Goal: Transaction & Acquisition: Purchase product/service

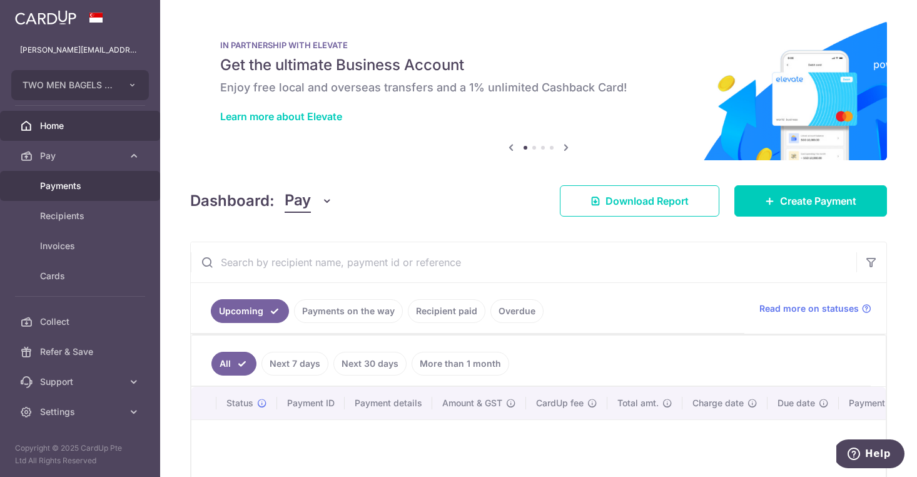
click at [67, 183] on span "Payments" at bounding box center [81, 185] width 83 height 13
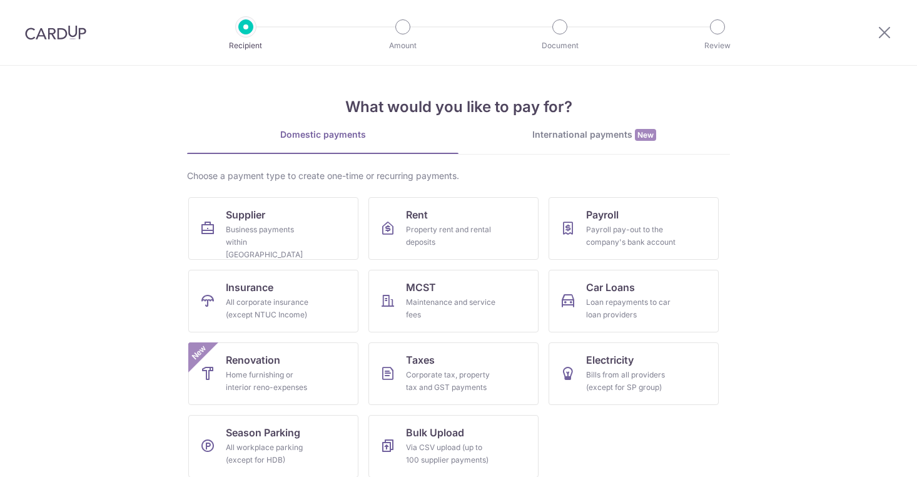
click at [576, 143] on link "International payments New" at bounding box center [593, 141] width 271 height 26
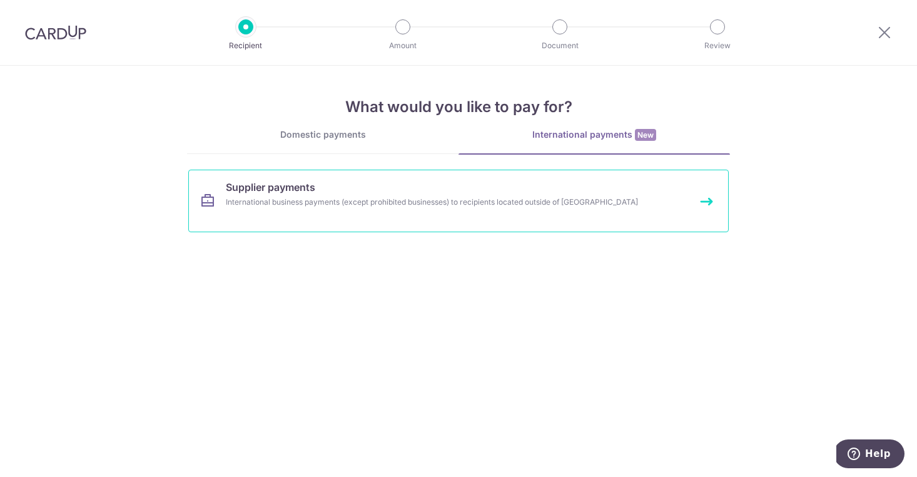
click at [448, 211] on link "Supplier payments International business payments (except prohibited businesses…" at bounding box center [458, 200] width 540 height 63
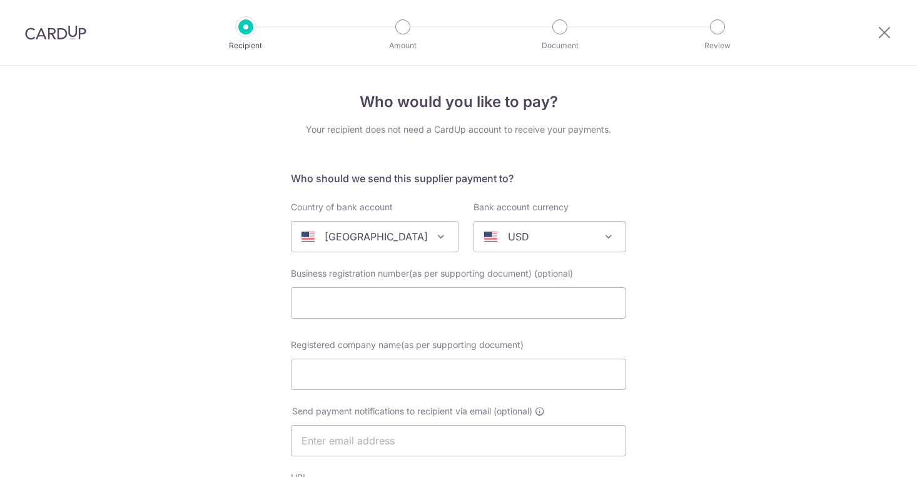
select select
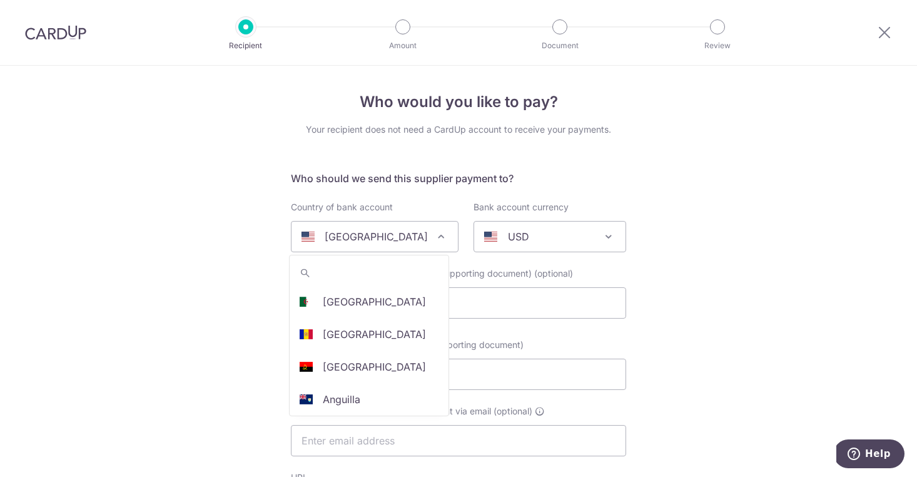
click at [433, 238] on span at bounding box center [440, 236] width 15 height 15
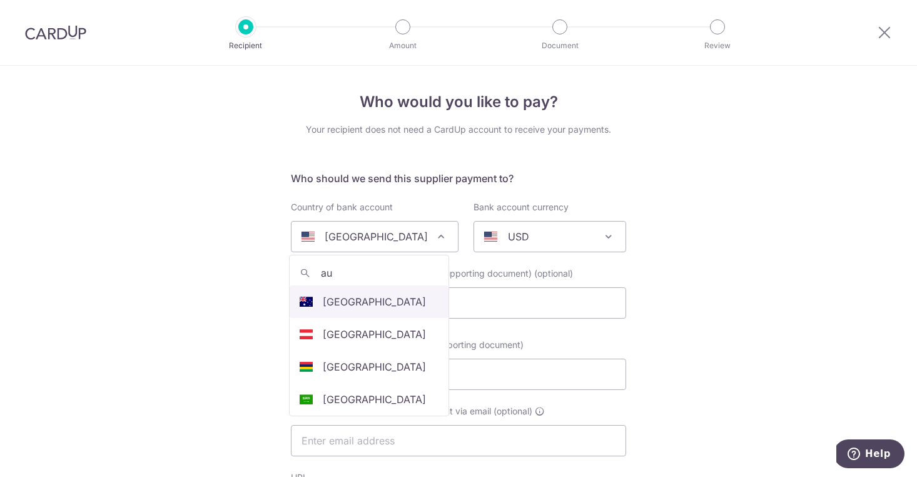
type input "aus"
select select "13"
select select "Australia"
select select
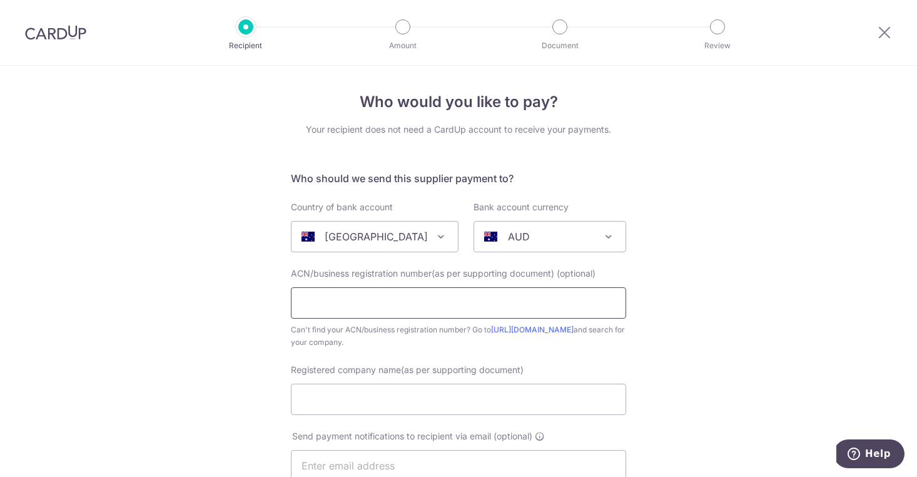
paste input "38 164 131 408"
click at [354, 303] on input "38 164 131 408" at bounding box center [458, 302] width 335 height 31
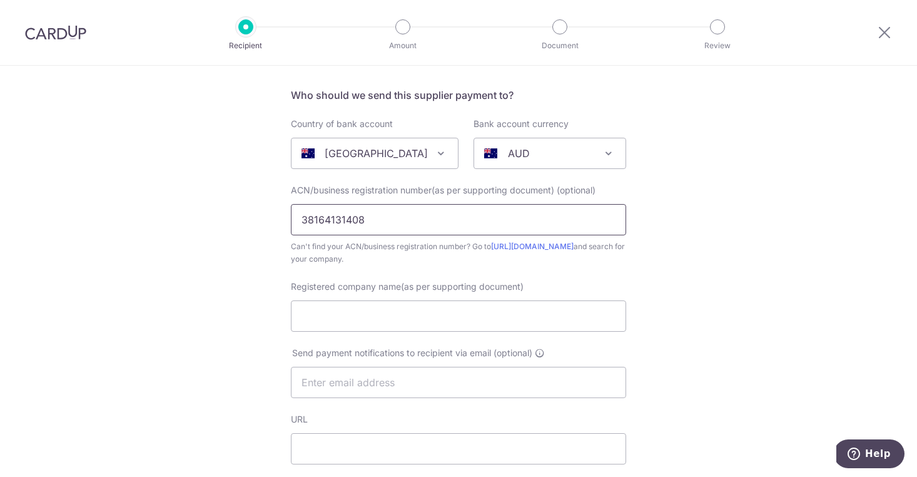
scroll to position [136, 0]
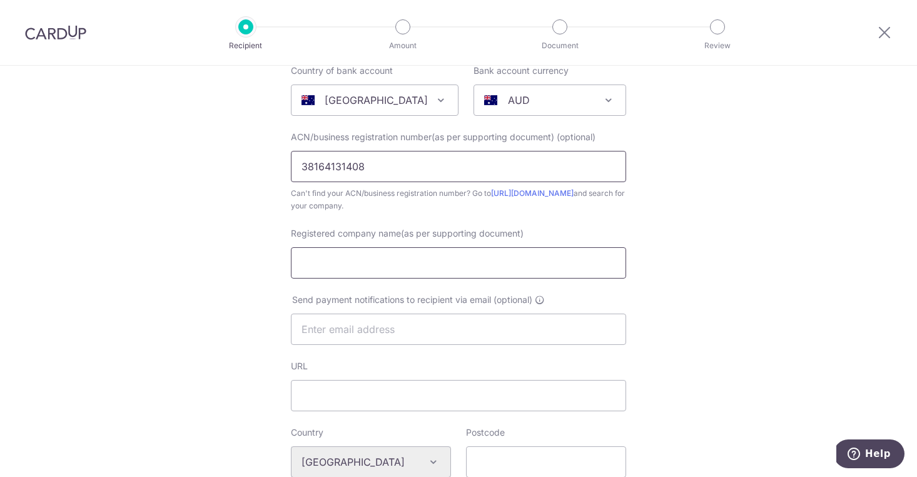
type input "38164131408"
paste input "ST. ALi Coffee Roasters Pty Ltd"
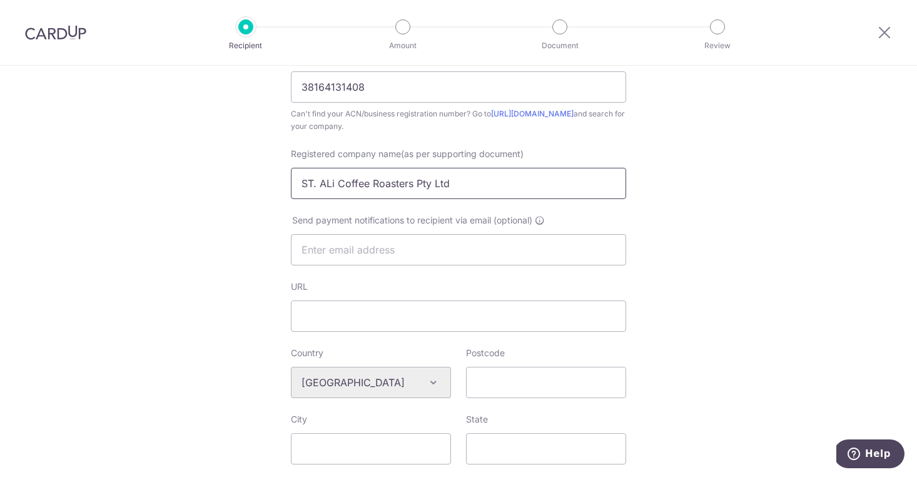
scroll to position [218, 0]
type input "ST. ALi Coffee Roasters Pty Ltd"
paste input "http://www.stali.com.au"
type input "h"
click at [366, 307] on input "URL" at bounding box center [458, 313] width 335 height 31
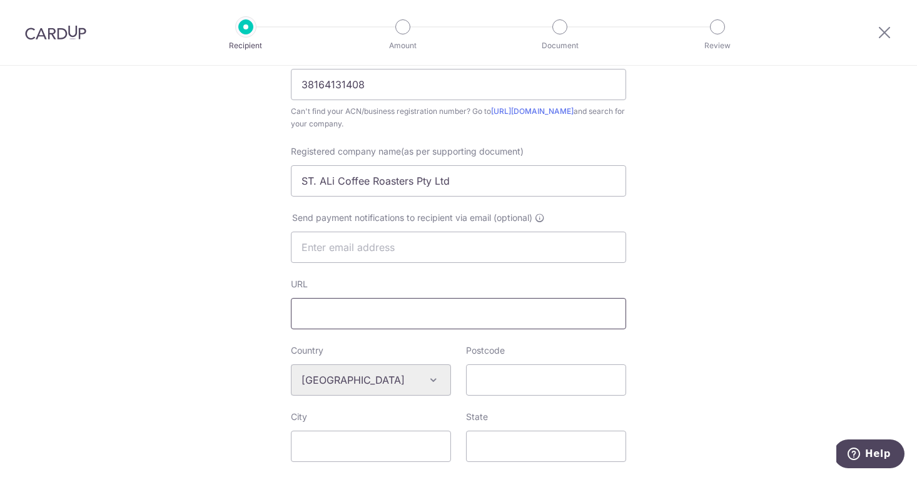
paste input "http://www.stali.com.au"
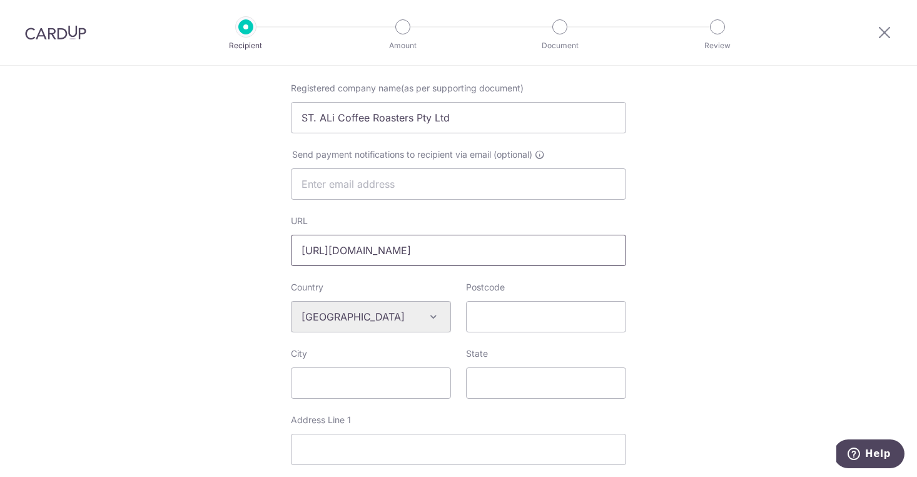
scroll to position [336, 0]
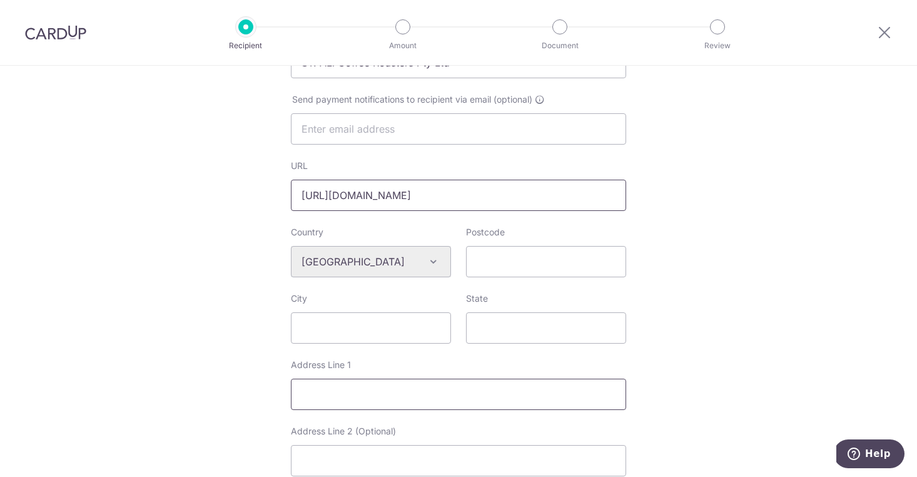
type input "http://www.stali.com.au"
paste input "2B 706 Lorimer Street, Port Melbourne, VIC, 3207, Australia"
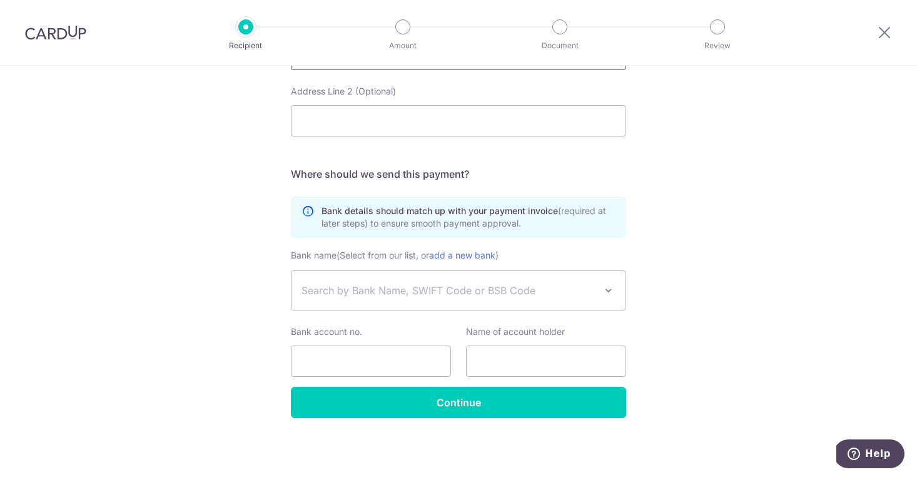
scroll to position [676, 0]
type input "2B 706 Lorimer Street, Port Melbourne, VIC, 3207, Australia"
click at [448, 282] on span "Search by Bank Name, SWIFT Code or BSB Code" at bounding box center [458, 290] width 334 height 39
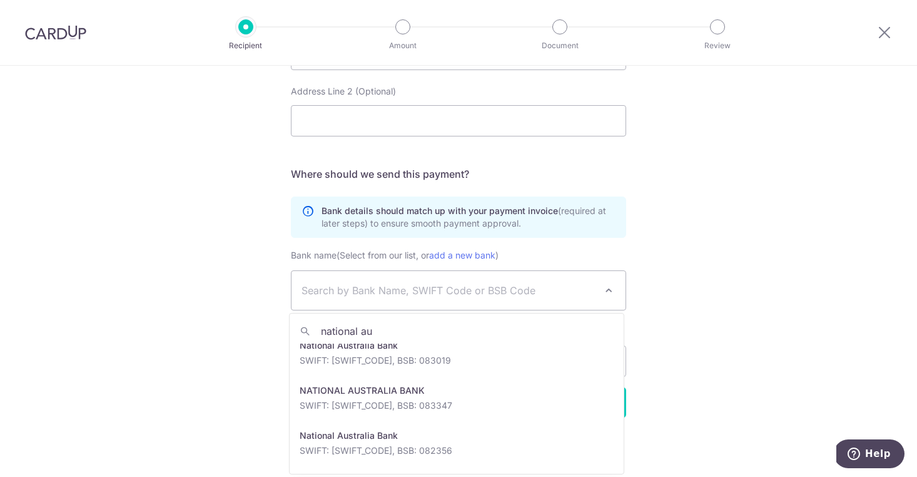
scroll to position [355, 0]
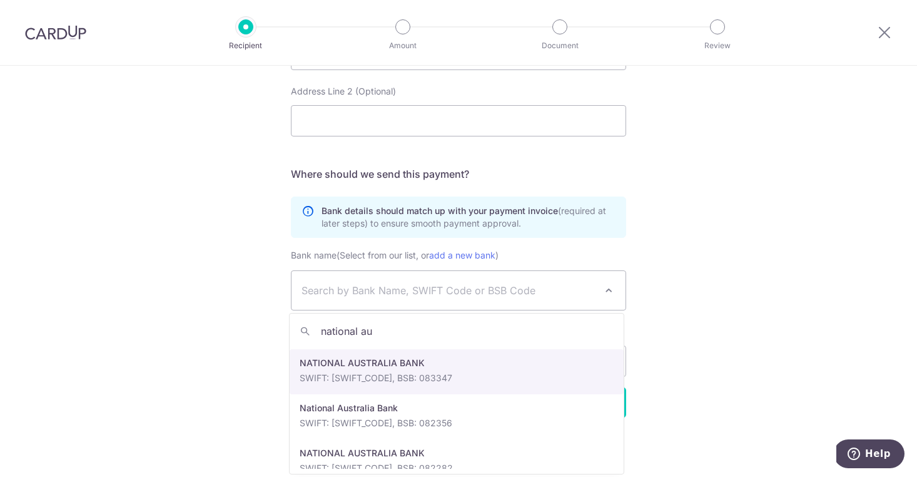
type input "national au"
select select "23326"
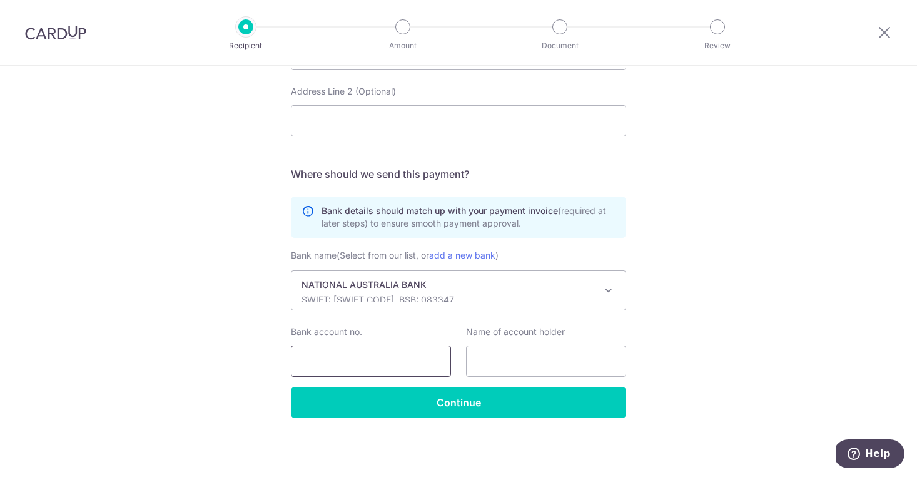
click at [363, 363] on input "Bank account no." at bounding box center [371, 360] width 160 height 31
paste input "945074877"
type input "945074877"
paste input "ST. ALi Coffee Roasters P/L"
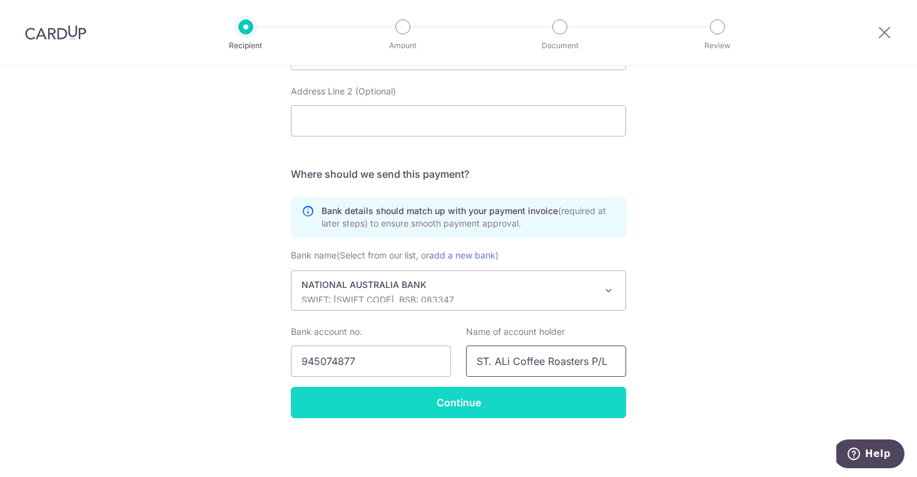
type input "ST. ALi Coffee Roasters P/L"
click at [584, 404] on input "Continue" at bounding box center [458, 402] width 335 height 31
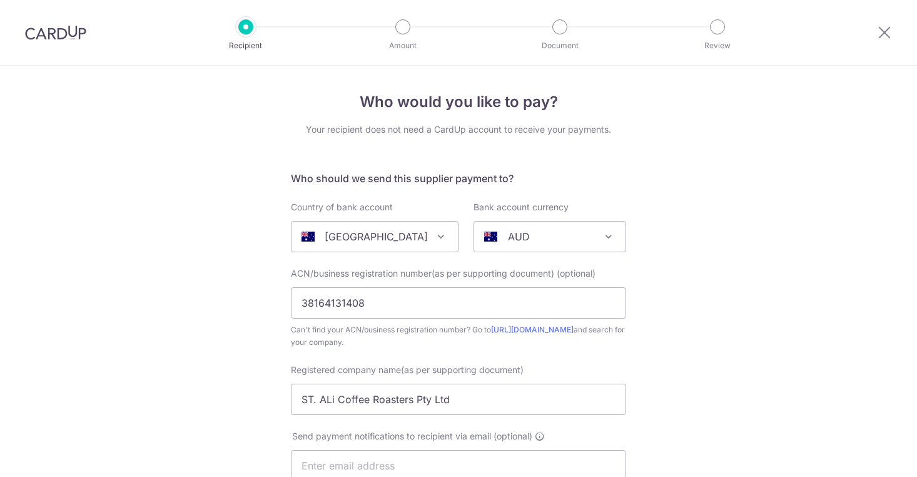
select select "23326"
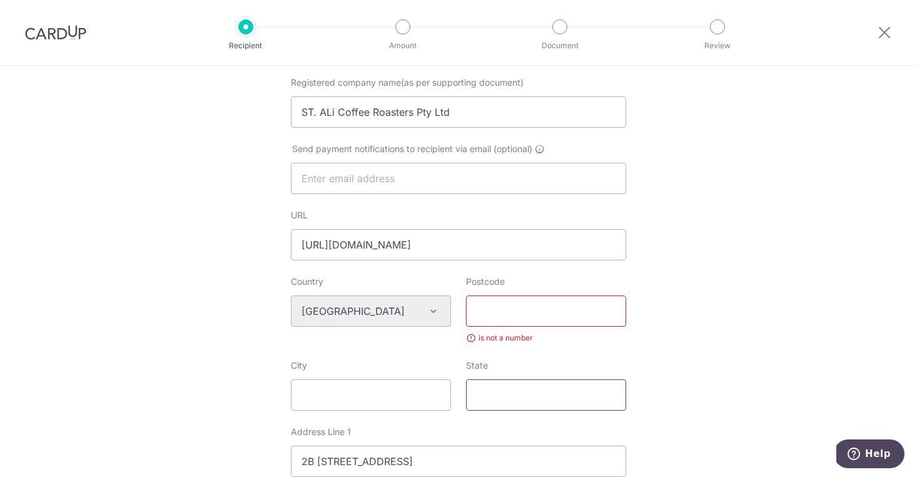
scroll to position [297, 0]
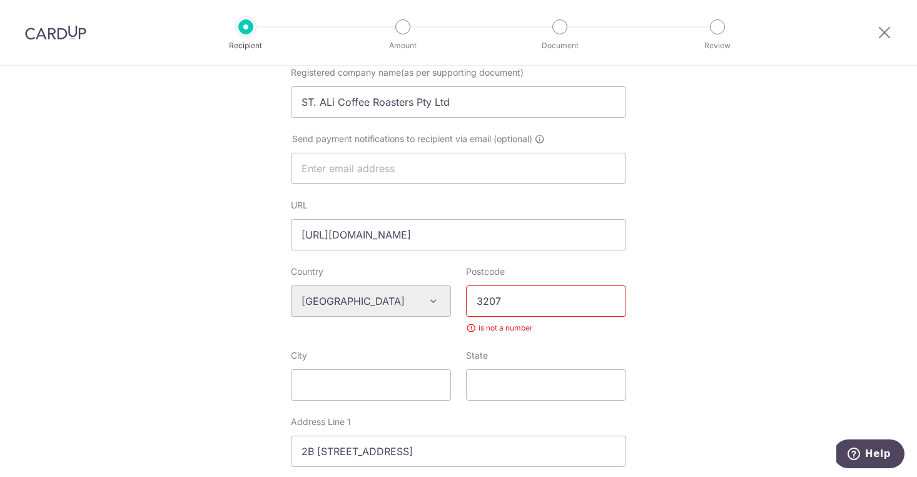
type input "3207"
click at [679, 311] on div "Who would you like to pay? Your recipient does not need a CardUp account to rec…" at bounding box center [458, 321] width 917 height 1104
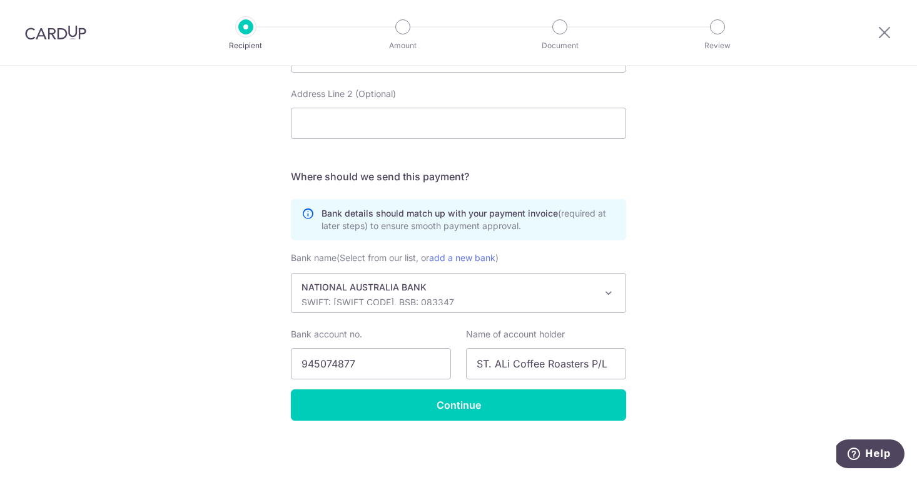
scroll to position [689, 0]
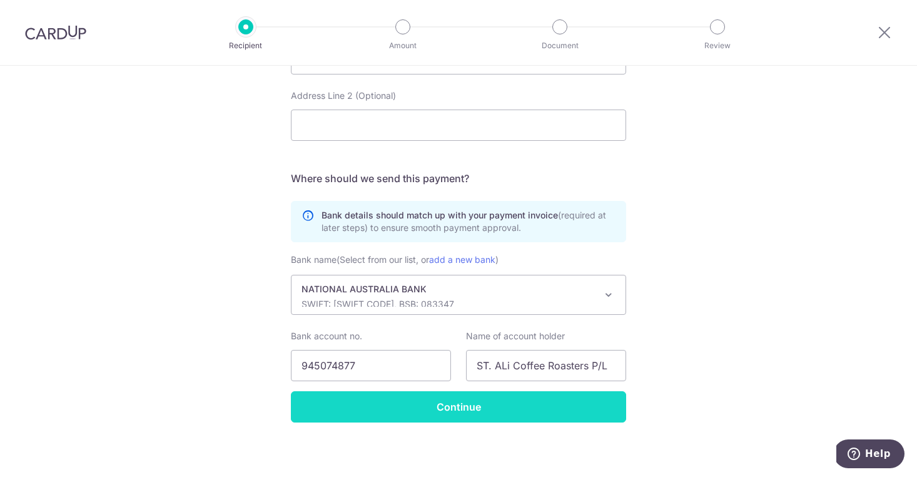
click at [600, 405] on input "Continue" at bounding box center [458, 406] width 335 height 31
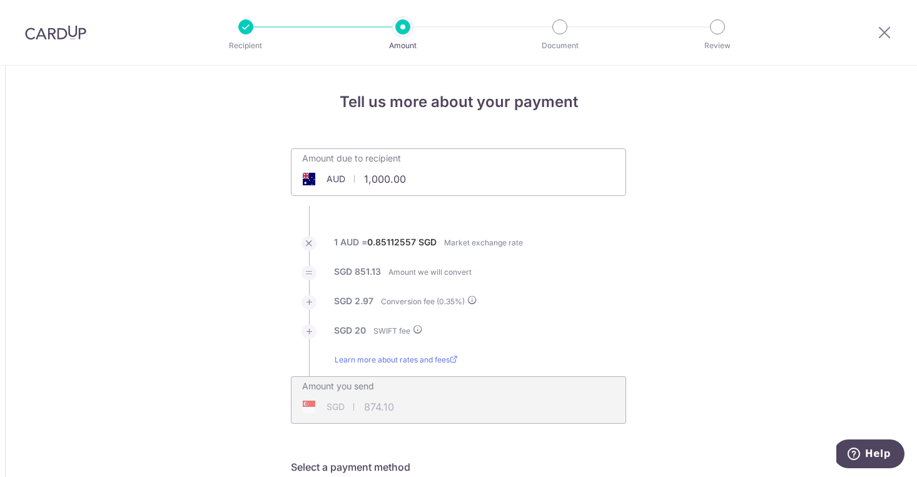
click at [437, 173] on input "1,000.00" at bounding box center [387, 178] width 193 height 29
type input "7,500.00"
type input "6,426.80"
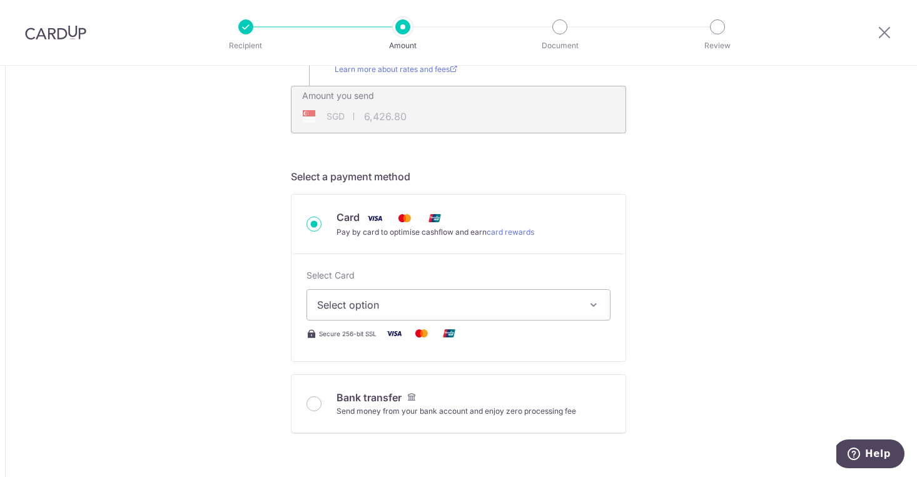
scroll to position [318, 0]
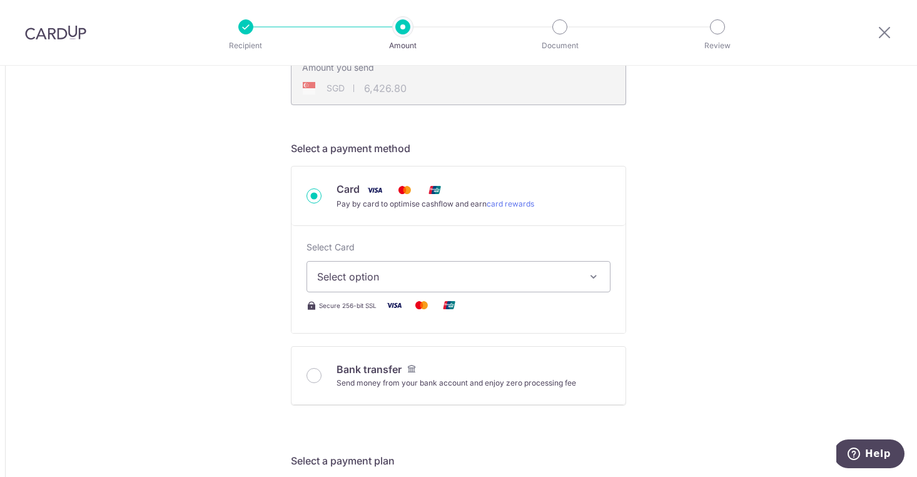
click at [601, 275] on button "Select option" at bounding box center [458, 276] width 304 height 31
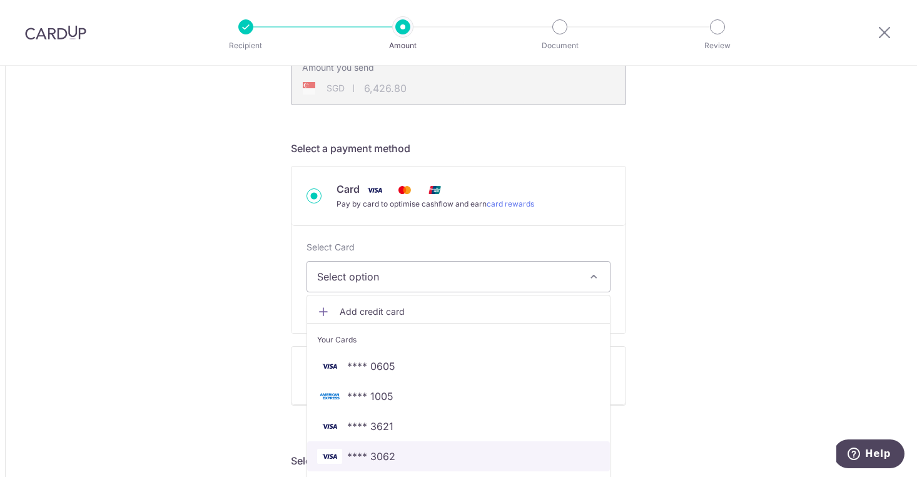
click at [449, 458] on span "**** 3062" at bounding box center [458, 455] width 283 height 15
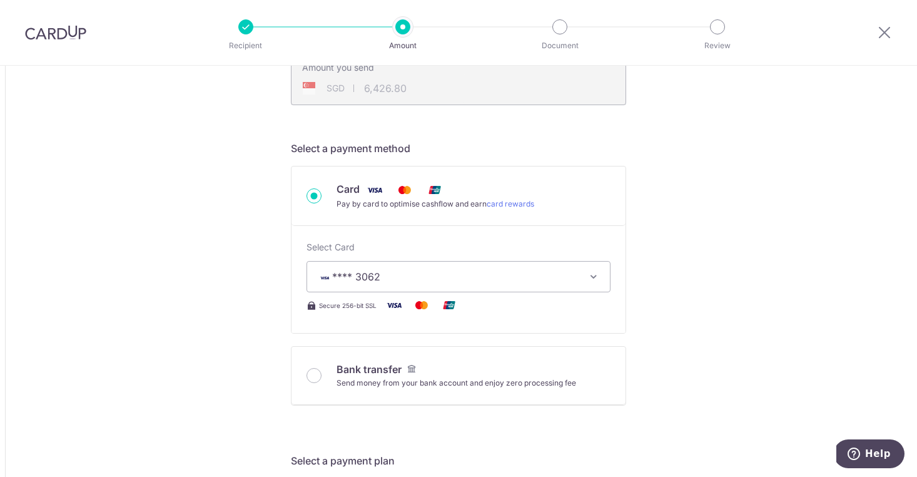
type input "7,500.00"
type input "6,427.31"
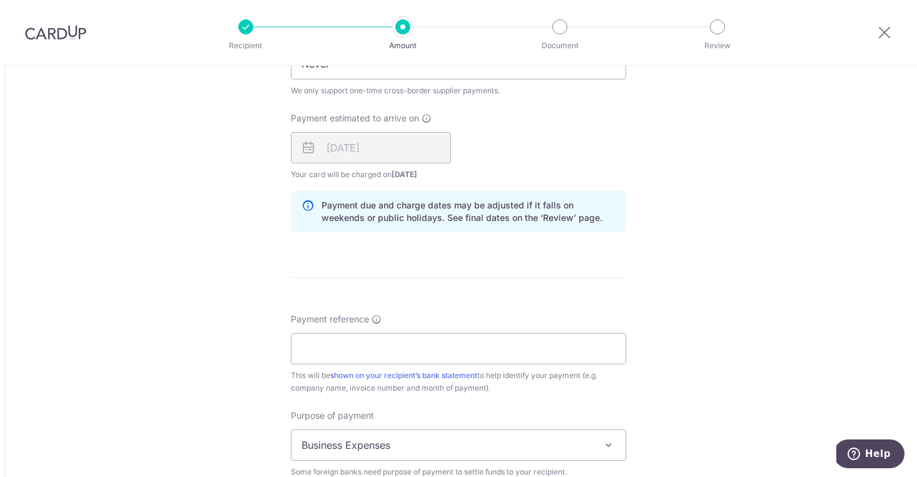
scroll to position [918, 0]
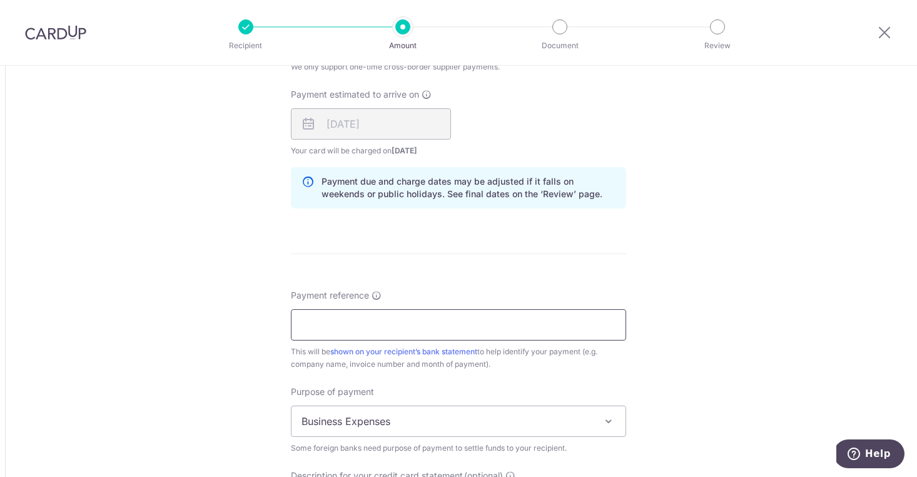
click at [570, 327] on input "Payment reference" at bounding box center [458, 324] width 335 height 31
type input "C"
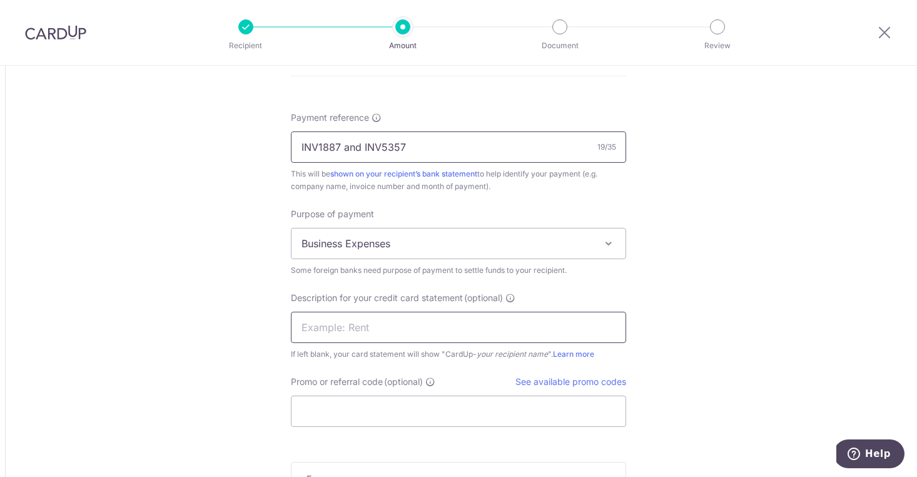
scroll to position [1116, 0]
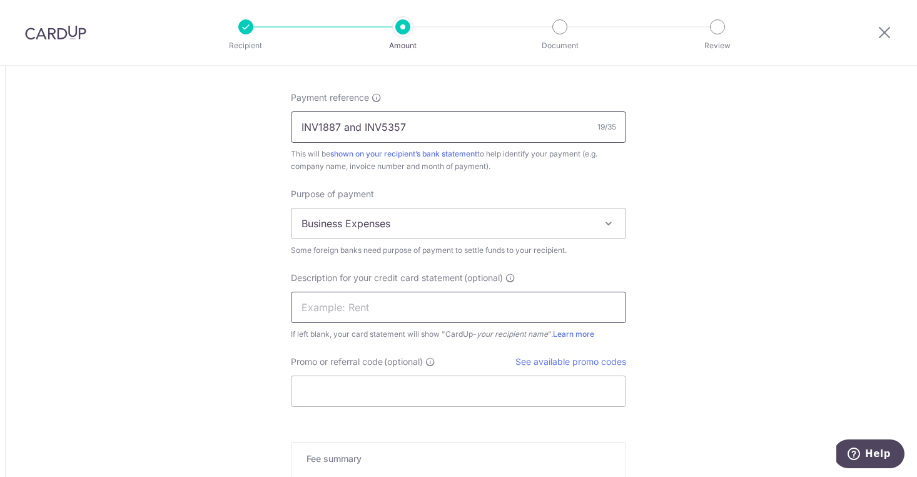
type input "INV1887 and INV5357"
click at [552, 312] on input "text" at bounding box center [458, 306] width 335 height 31
type input "St.ALi Coffee"
click at [500, 387] on input "Promo or referral code (optional)" at bounding box center [458, 390] width 335 height 31
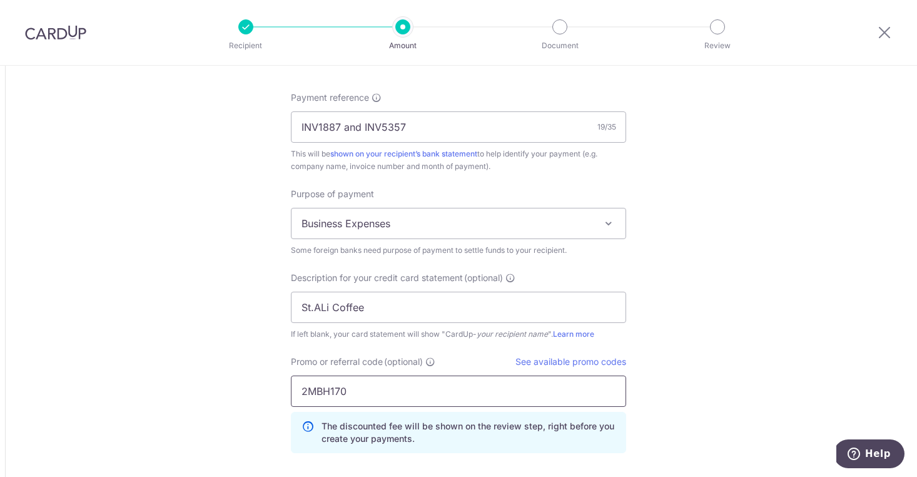
type input "2MBH170"
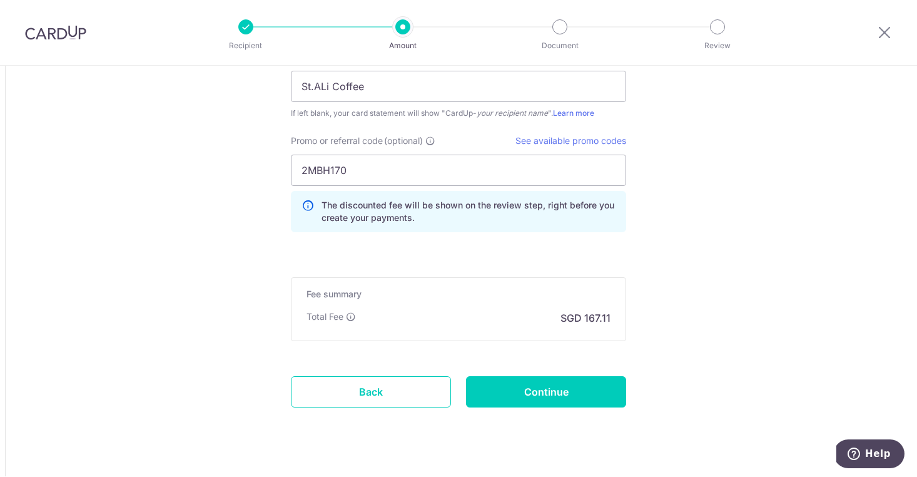
scroll to position [1340, 0]
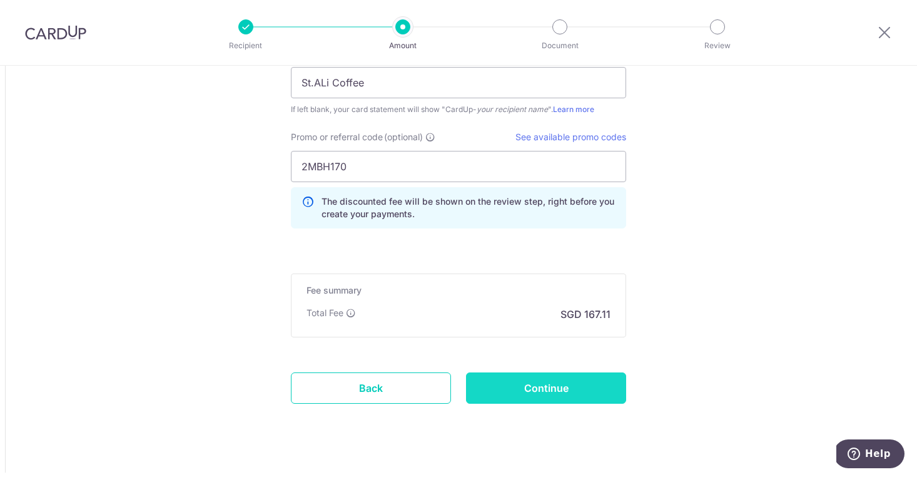
click at [615, 393] on input "Continue" at bounding box center [546, 387] width 160 height 31
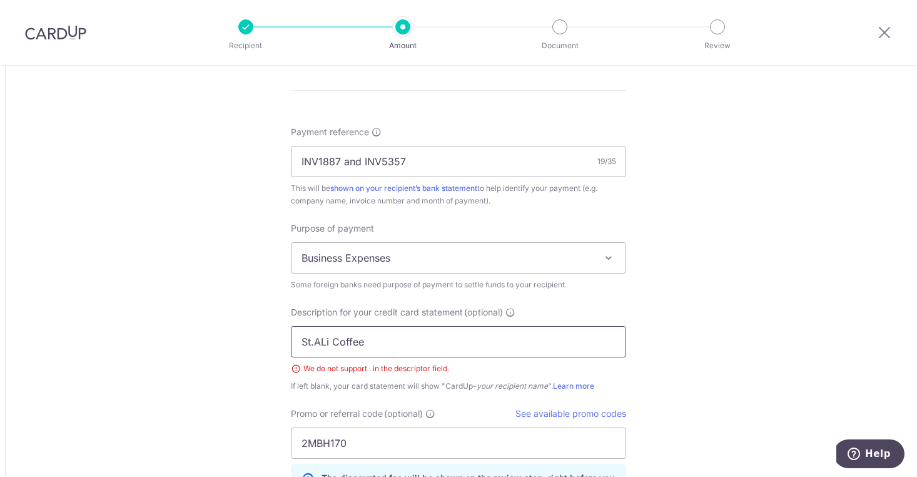
click at [310, 345] on input "St.ALi Coffee" at bounding box center [458, 341] width 335 height 31
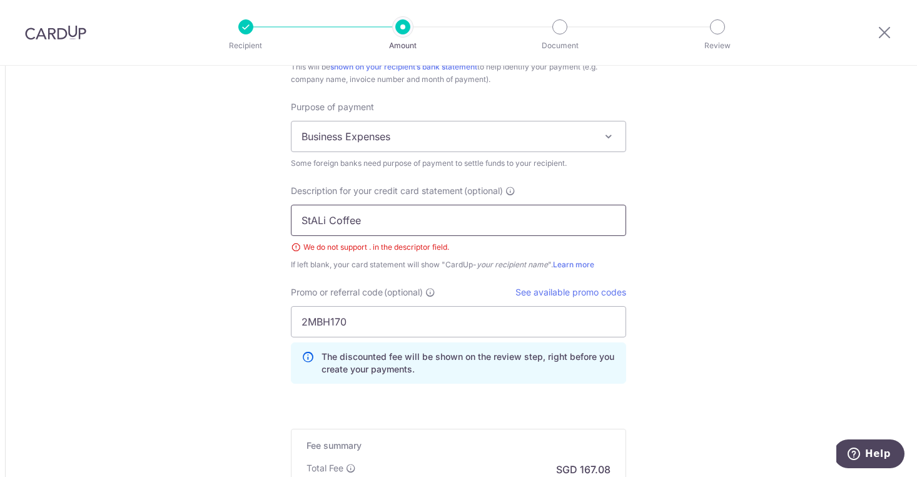
scroll to position [1278, 0]
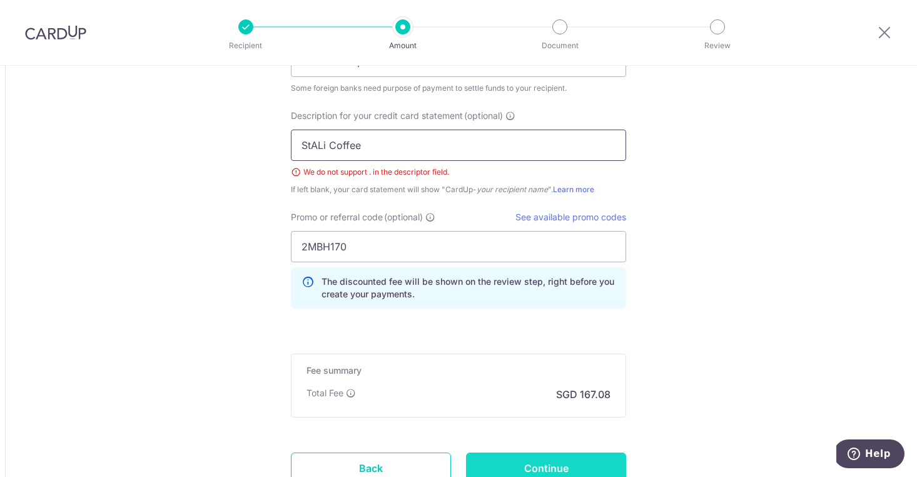
type input "StALi Coffee"
click at [538, 460] on input "Continue" at bounding box center [546, 467] width 160 height 31
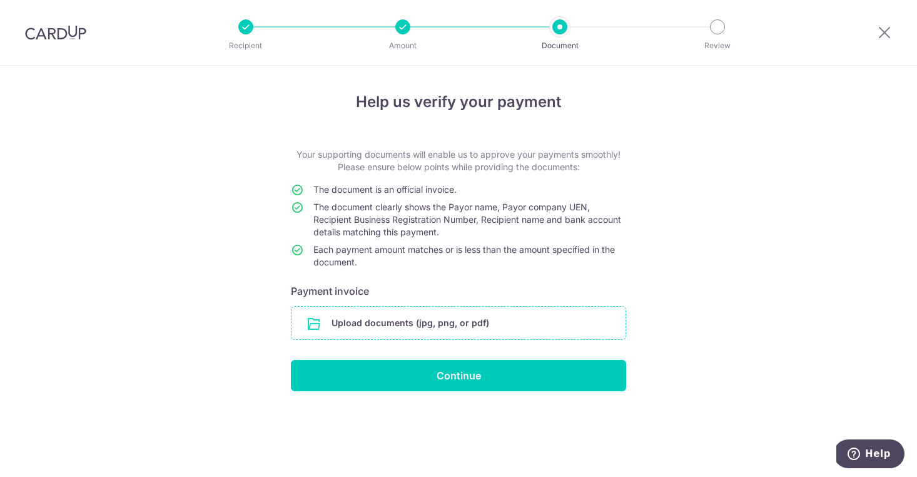
click at [553, 323] on input "file" at bounding box center [458, 322] width 334 height 33
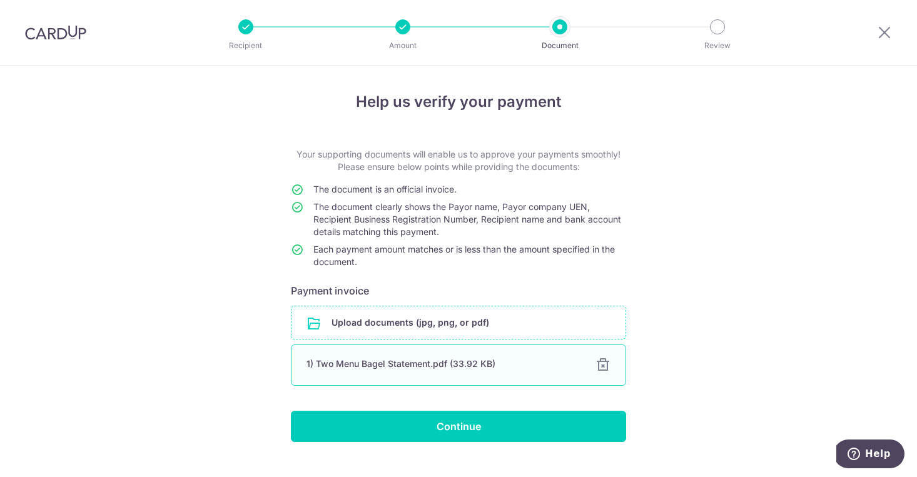
click at [351, 375] on div "1) Two Menu Bagel Statement.pdf (33.92 KB) 100% Done Download" at bounding box center [458, 365] width 335 height 41
click at [377, 330] on input "file" at bounding box center [458, 322] width 334 height 33
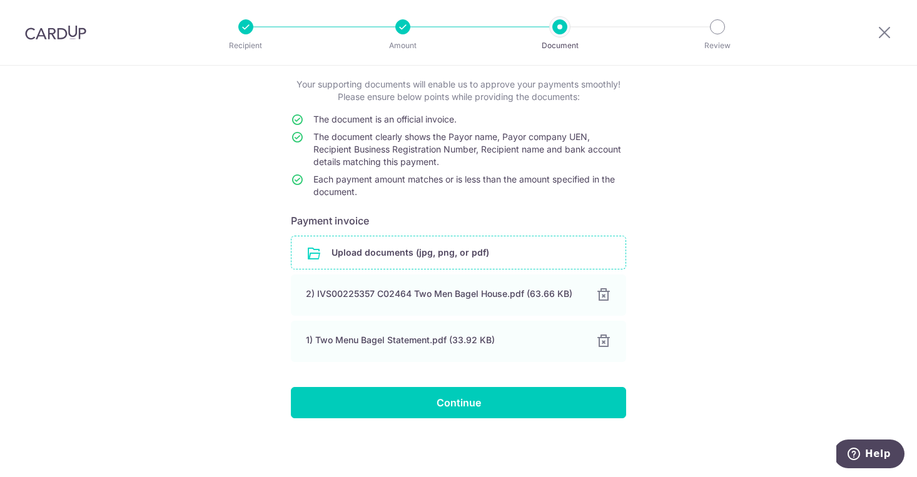
click at [498, 426] on div "Help us verify your payment Your supporting documents will enable us to approve…" at bounding box center [458, 237] width 917 height 482
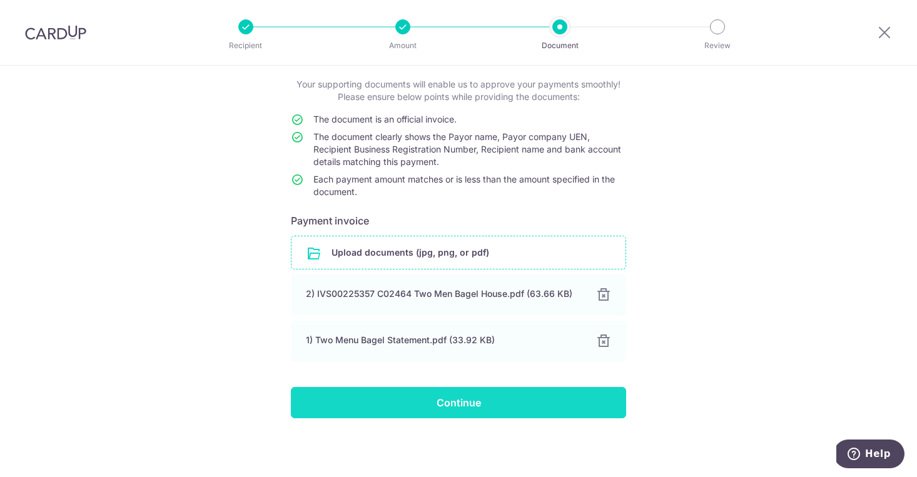
click at [510, 410] on input "Continue" at bounding box center [458, 402] width 335 height 31
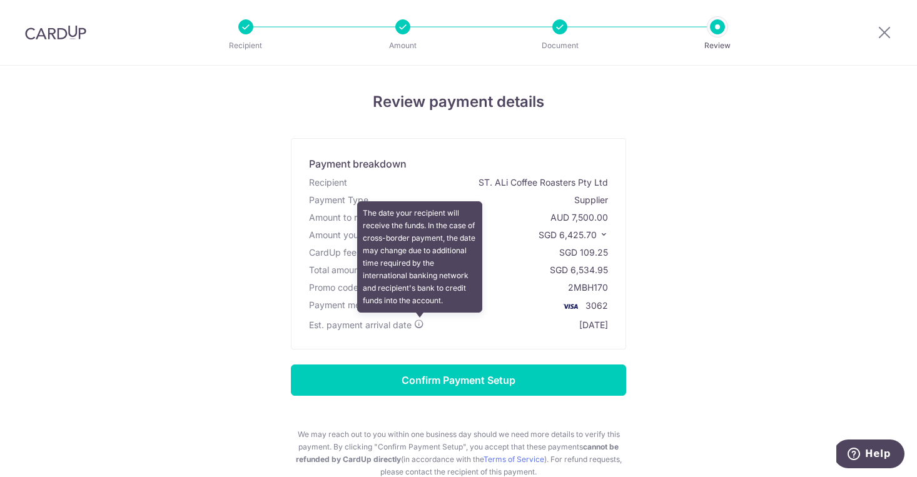
click at [420, 325] on icon at bounding box center [419, 324] width 10 height 10
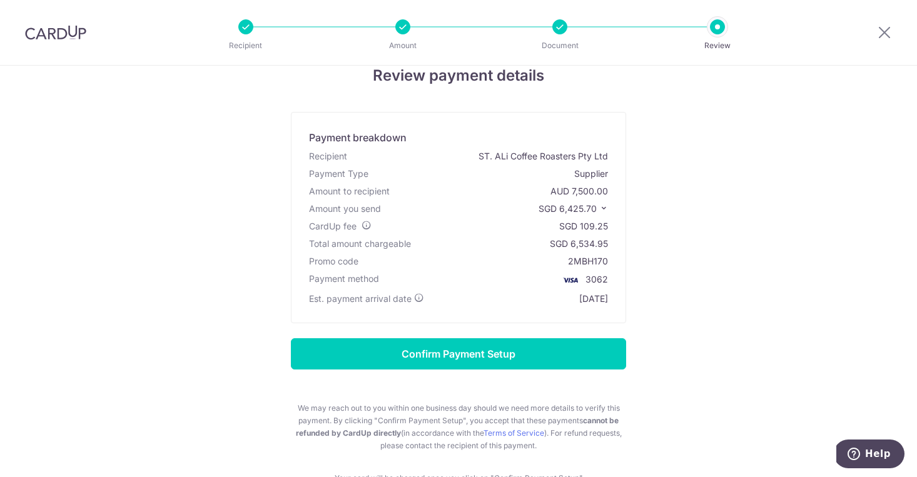
scroll to position [29, 0]
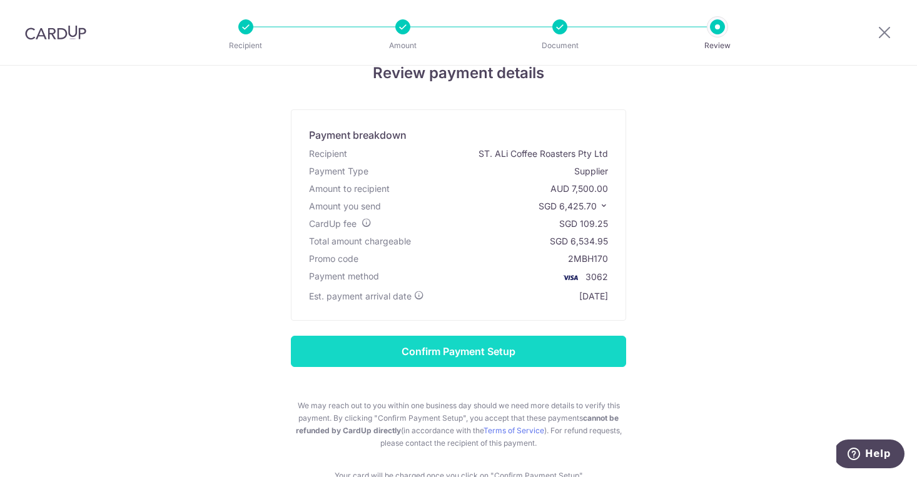
click at [493, 359] on input "Confirm Payment Setup" at bounding box center [458, 351] width 335 height 31
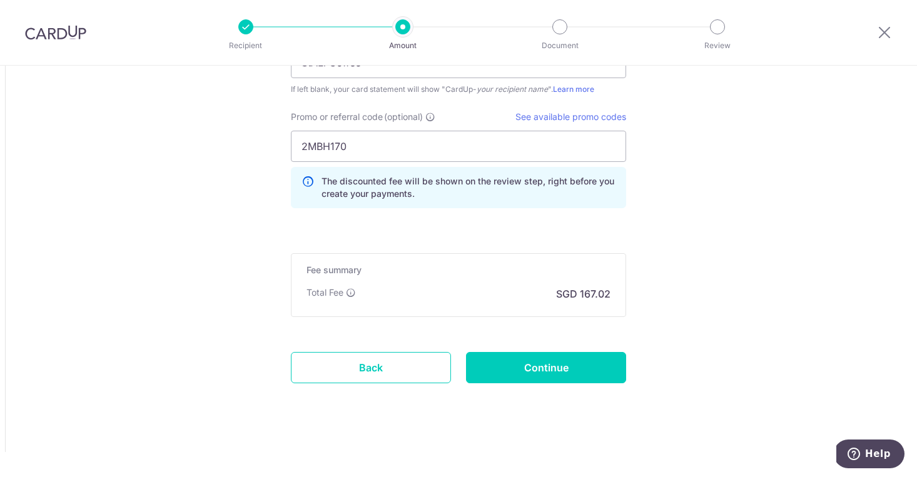
scroll to position [1412, 0]
click at [517, 360] on input "Continue" at bounding box center [546, 367] width 160 height 31
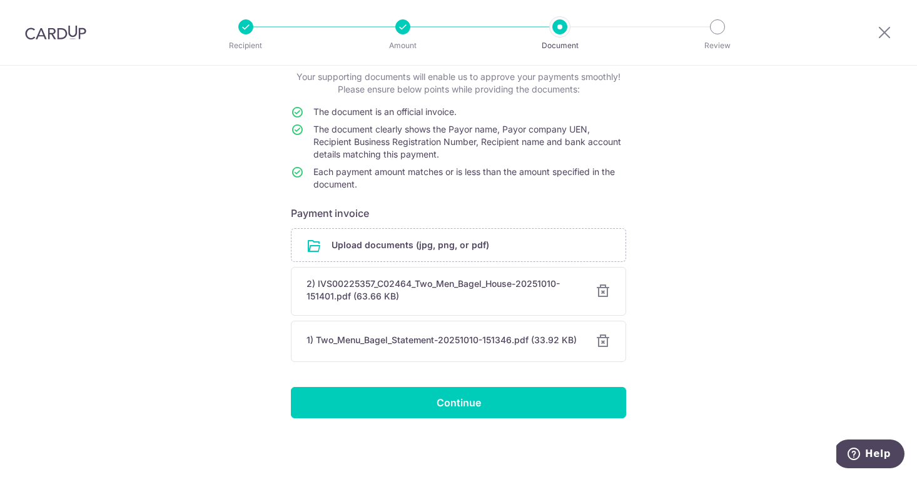
scroll to position [78, 0]
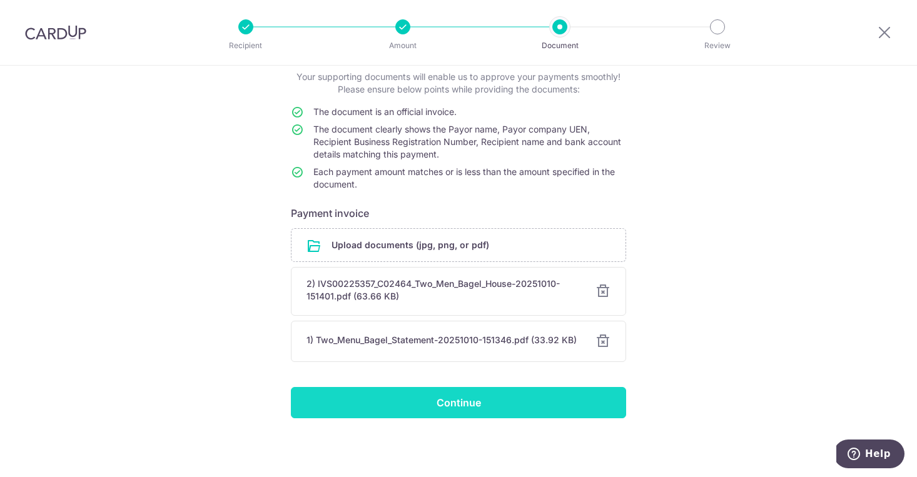
click at [599, 402] on input "Continue" at bounding box center [458, 402] width 335 height 31
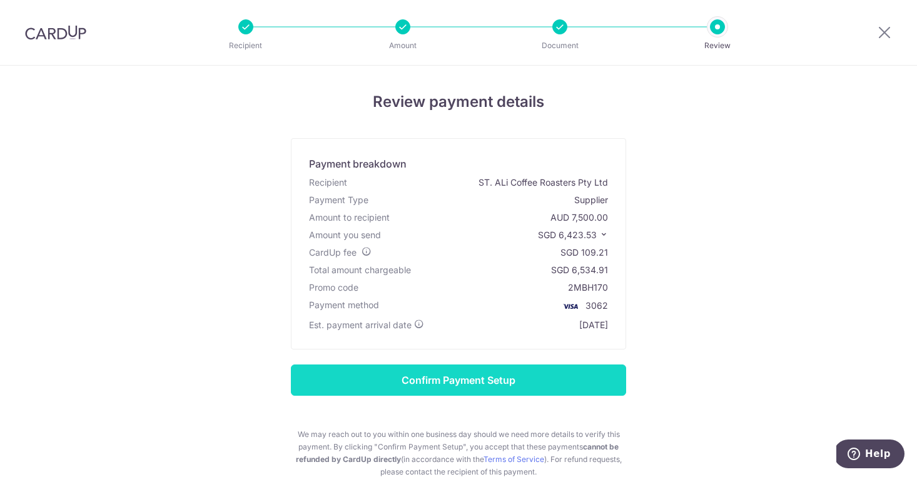
click at [551, 384] on input "Confirm Payment Setup" at bounding box center [458, 380] width 335 height 31
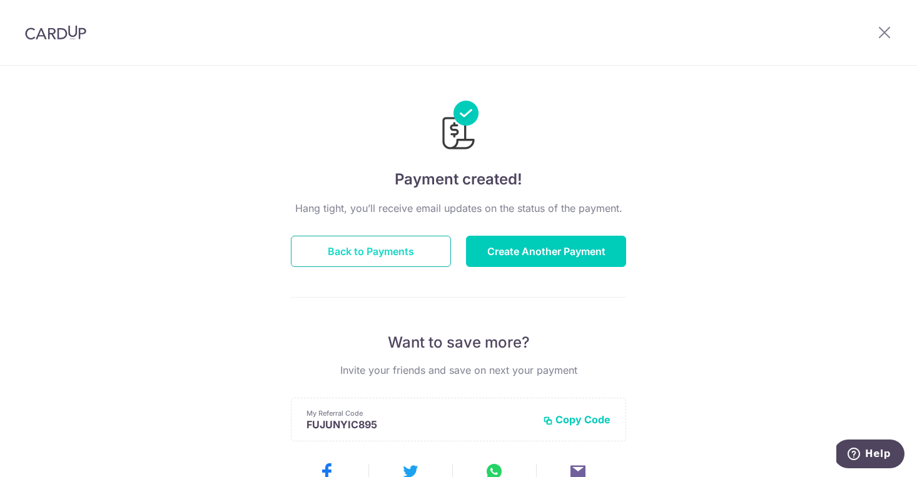
click at [423, 255] on button "Back to Payments" at bounding box center [371, 251] width 160 height 31
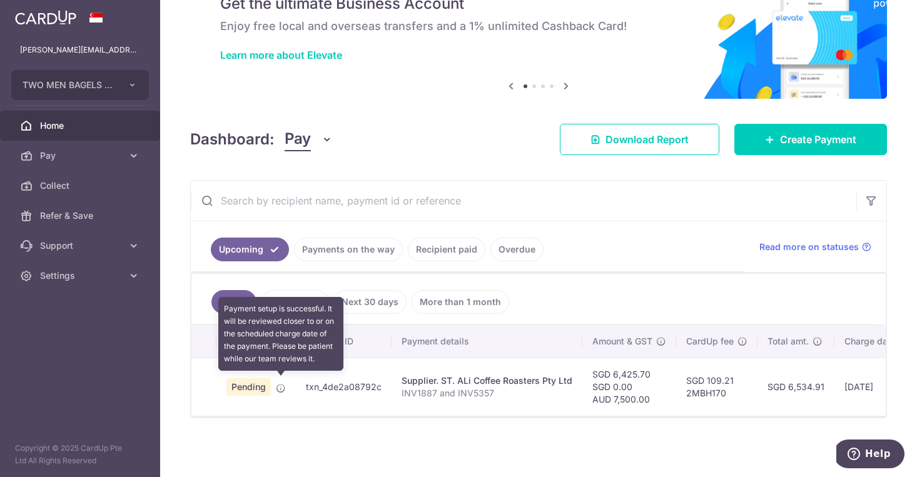
click at [285, 385] on icon at bounding box center [281, 388] width 10 height 10
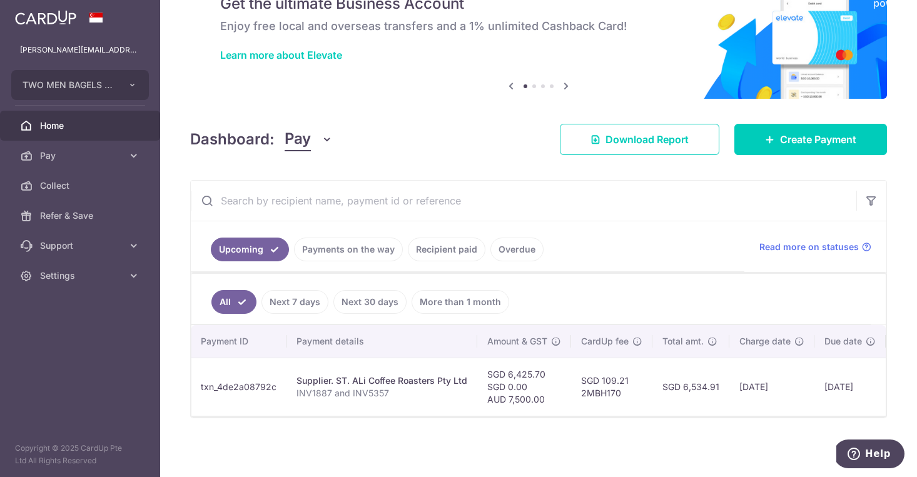
scroll to position [0, 99]
click at [241, 388] on td "txn_4de2a08792c" at bounding box center [244, 387] width 96 height 58
click at [251, 384] on td "txn_4de2a08792c" at bounding box center [244, 387] width 96 height 58
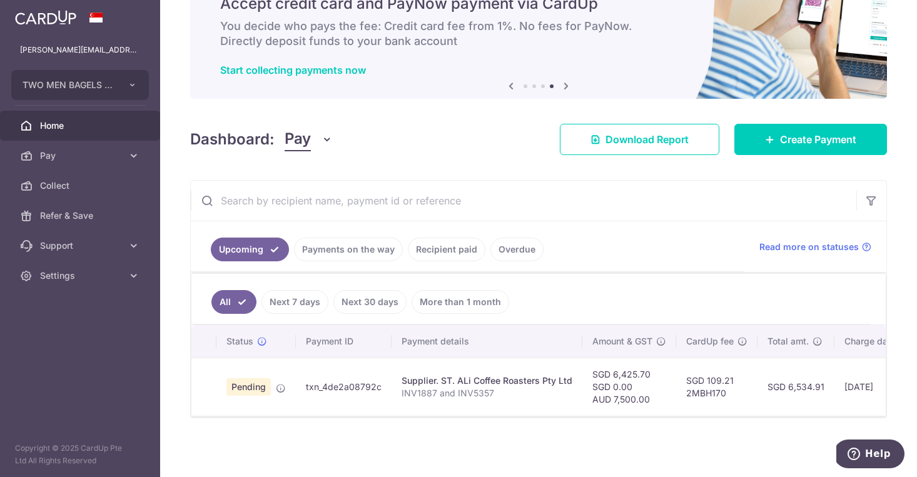
scroll to position [0, 0]
click at [356, 382] on td "txn_4de2a08792c" at bounding box center [344, 387] width 96 height 58
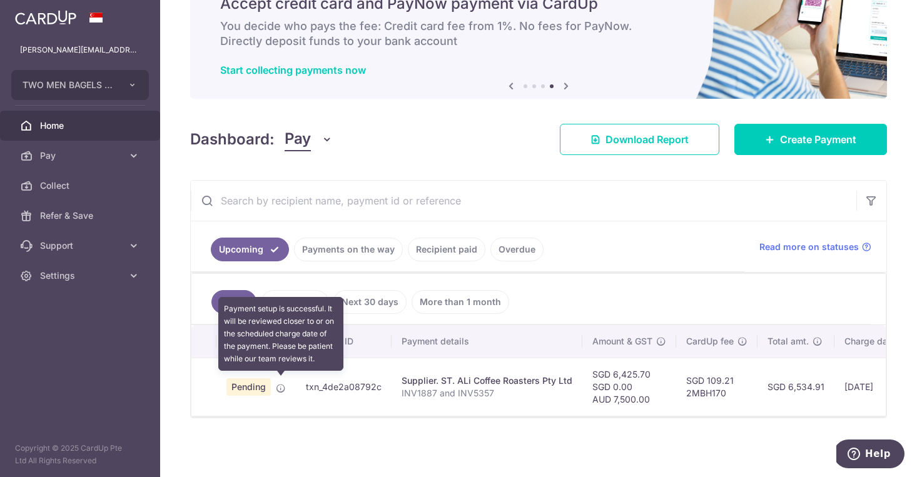
click at [281, 385] on icon at bounding box center [281, 388] width 10 height 10
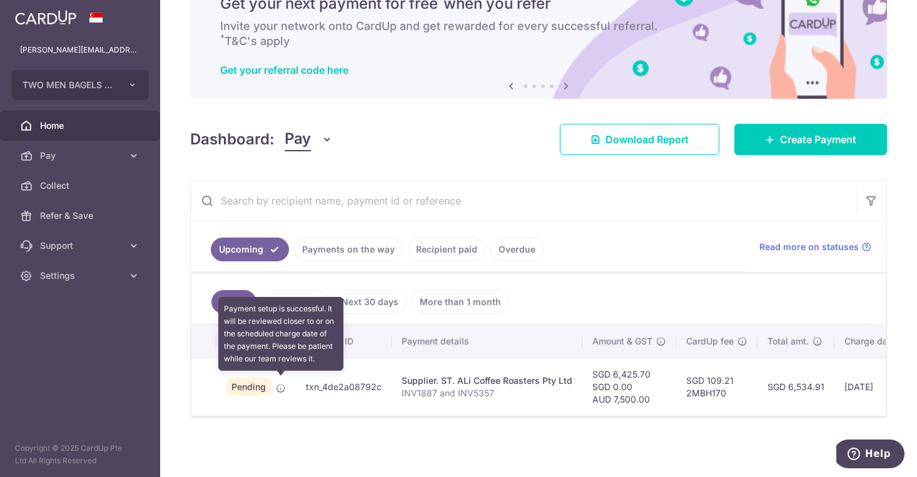
click at [281, 385] on icon at bounding box center [281, 388] width 10 height 10
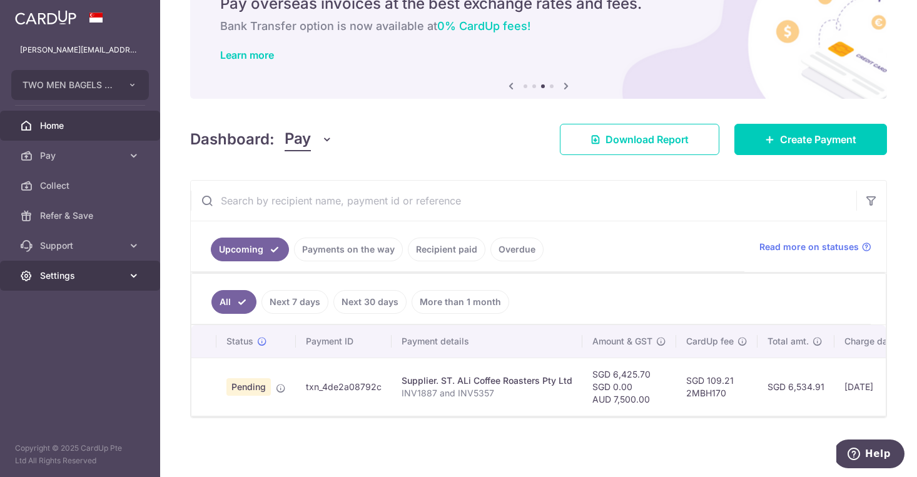
click at [118, 275] on span "Settings" at bounding box center [81, 276] width 83 height 13
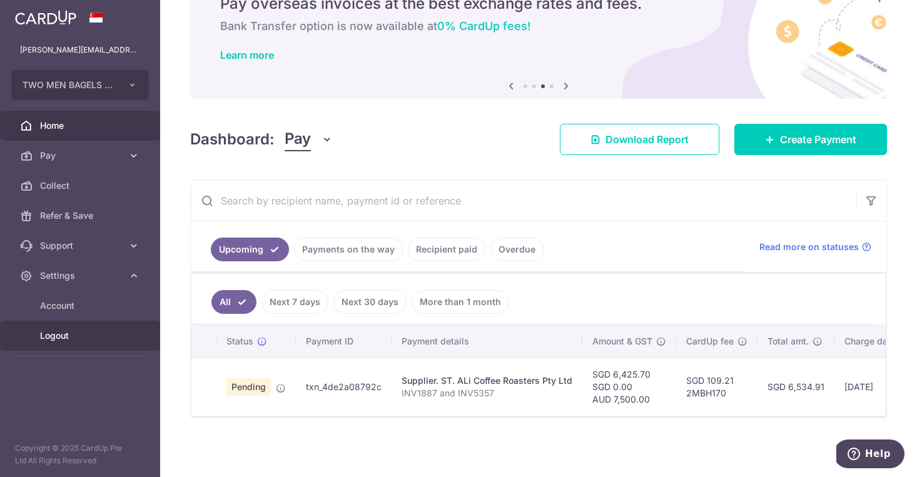
click at [68, 334] on span "Logout" at bounding box center [81, 336] width 83 height 13
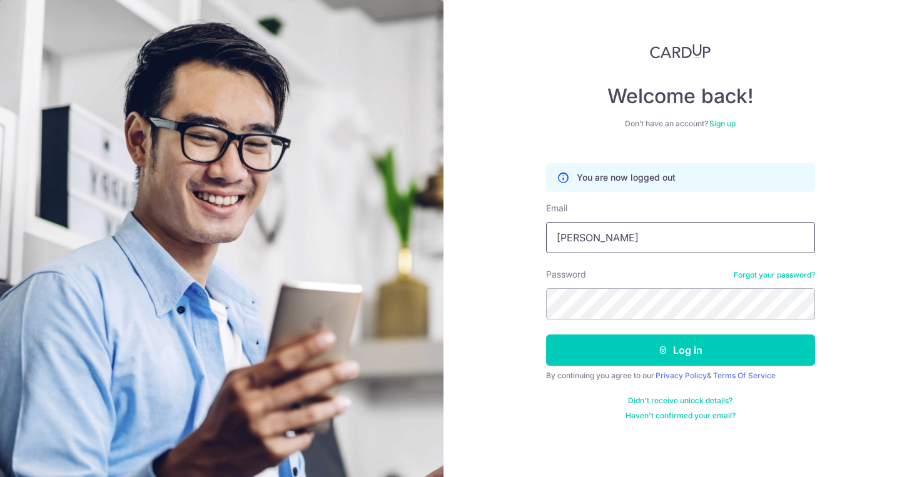
type input "[PERSON_NAME][EMAIL_ADDRESS][DOMAIN_NAME]"
click at [680, 350] on button "Log in" at bounding box center [680, 350] width 269 height 31
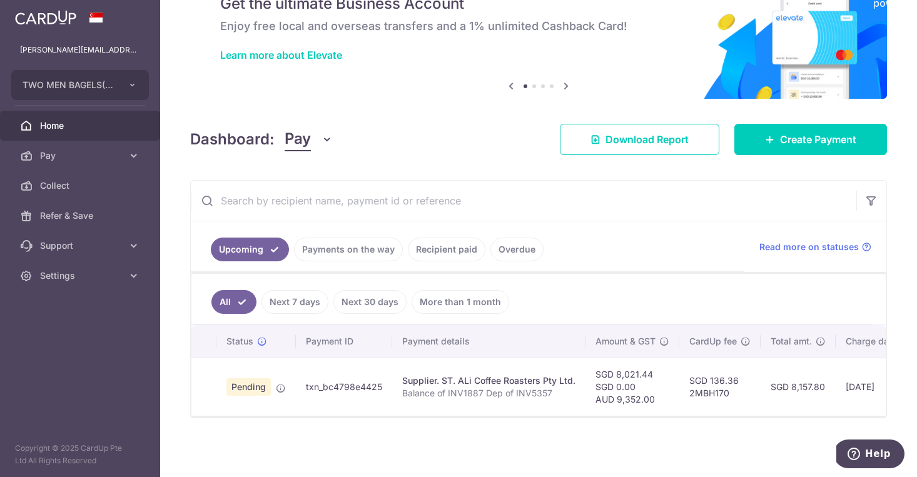
scroll to position [71, 0]
